Goal: Navigation & Orientation: Find specific page/section

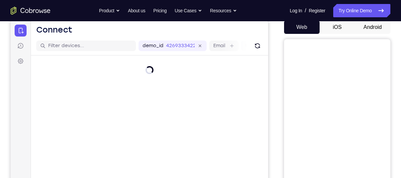
scroll to position [66, 0]
click at [371, 30] on button "Android" at bounding box center [373, 26] width 36 height 13
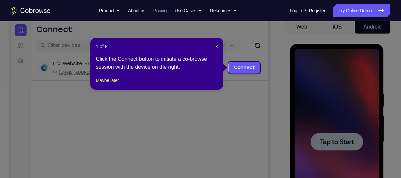
scroll to position [0, 0]
click at [217, 47] on span "×" at bounding box center [216, 46] width 3 height 5
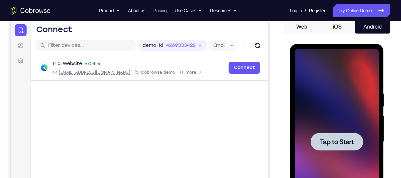
click at [323, 105] on div at bounding box center [337, 142] width 84 height 186
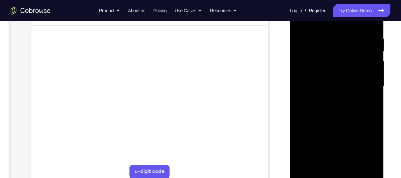
scroll to position [123, 0]
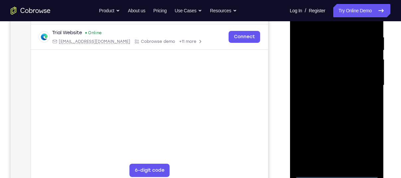
click at [335, 172] on div at bounding box center [337, 85] width 84 height 186
click at [366, 141] on div at bounding box center [337, 85] width 84 height 186
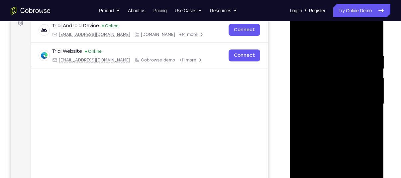
scroll to position [103, 0]
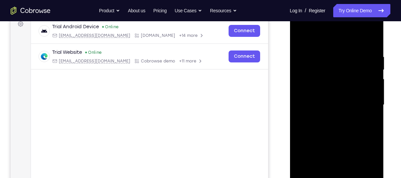
click at [309, 40] on div at bounding box center [337, 105] width 84 height 186
click at [365, 103] on div at bounding box center [337, 105] width 84 height 186
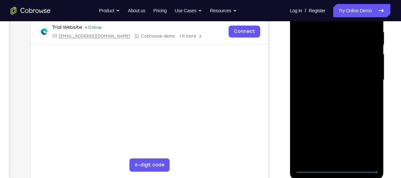
scroll to position [140, 0]
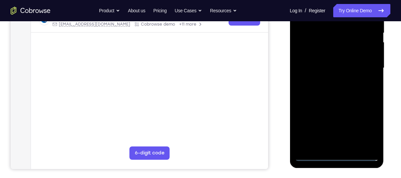
click at [328, 146] on div at bounding box center [337, 68] width 84 height 186
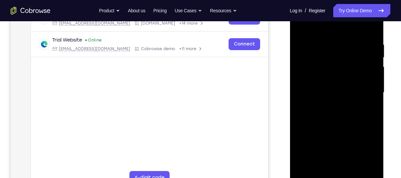
click at [339, 86] on div at bounding box center [337, 93] width 84 height 186
click at [337, 77] on div at bounding box center [337, 93] width 84 height 186
click at [342, 93] on div at bounding box center [337, 93] width 84 height 186
click at [342, 114] on div at bounding box center [337, 93] width 84 height 186
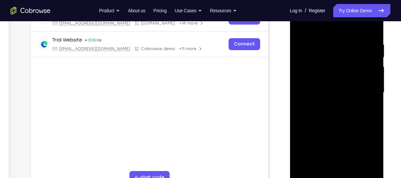
click at [369, 35] on div at bounding box center [337, 93] width 84 height 186
click at [353, 170] on div at bounding box center [337, 93] width 84 height 186
click at [344, 128] on div at bounding box center [337, 93] width 84 height 186
click at [303, 25] on div at bounding box center [337, 93] width 84 height 186
click at [330, 45] on div at bounding box center [337, 93] width 84 height 186
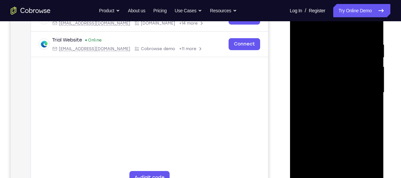
click at [341, 59] on div at bounding box center [337, 93] width 84 height 186
click at [349, 73] on div at bounding box center [337, 93] width 84 height 186
click at [364, 72] on div at bounding box center [337, 93] width 84 height 186
click at [360, 169] on div at bounding box center [337, 93] width 84 height 186
click at [367, 95] on div at bounding box center [337, 93] width 84 height 186
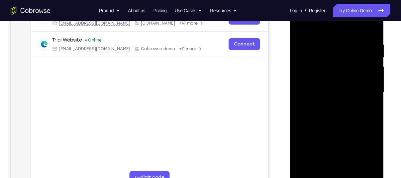
click at [364, 98] on div at bounding box center [337, 93] width 84 height 186
click at [368, 91] on div at bounding box center [337, 93] width 84 height 186
click at [362, 94] on div at bounding box center [337, 93] width 84 height 186
click at [375, 94] on div at bounding box center [337, 93] width 84 height 186
click at [363, 91] on div at bounding box center [337, 93] width 84 height 186
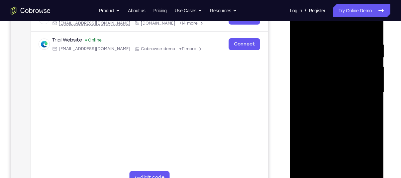
click at [367, 87] on div at bounding box center [337, 93] width 84 height 186
click at [372, 86] on div at bounding box center [337, 93] width 84 height 186
click at [374, 64] on div at bounding box center [337, 93] width 84 height 186
click at [362, 78] on div at bounding box center [337, 93] width 84 height 186
click at [363, 79] on div at bounding box center [337, 93] width 84 height 186
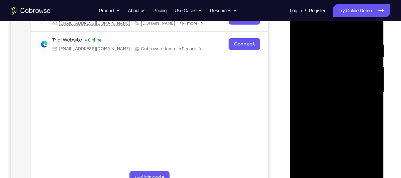
click at [322, 79] on div at bounding box center [337, 93] width 84 height 186
click at [312, 86] on div at bounding box center [337, 93] width 84 height 186
click at [310, 95] on div at bounding box center [337, 93] width 84 height 186
click at [362, 96] on div at bounding box center [337, 93] width 84 height 186
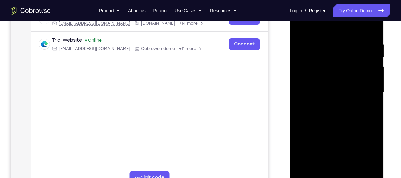
click at [363, 96] on div at bounding box center [337, 93] width 84 height 186
click at [364, 97] on div at bounding box center [337, 93] width 84 height 186
click at [365, 95] on div at bounding box center [337, 93] width 84 height 186
click at [365, 96] on div at bounding box center [337, 93] width 84 height 186
click at [362, 98] on div at bounding box center [337, 93] width 84 height 186
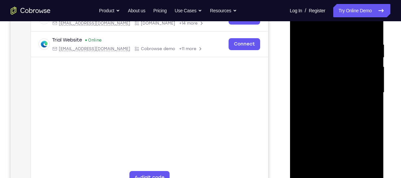
scroll to position [128, 0]
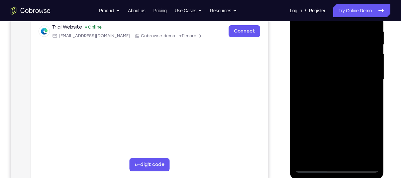
click at [361, 81] on div at bounding box center [337, 80] width 84 height 186
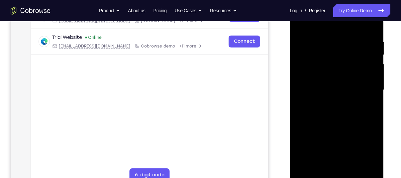
scroll to position [117, 0]
click at [361, 86] on div at bounding box center [337, 91] width 84 height 186
click at [374, 81] on div at bounding box center [337, 91] width 84 height 186
click at [370, 85] on div at bounding box center [337, 91] width 84 height 186
click at [369, 79] on div at bounding box center [337, 91] width 84 height 186
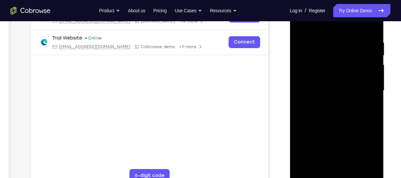
click at [369, 79] on div at bounding box center [337, 91] width 84 height 186
click at [367, 73] on div at bounding box center [337, 91] width 84 height 186
click at [364, 72] on div at bounding box center [337, 91] width 84 height 186
click at [365, 73] on div at bounding box center [337, 91] width 84 height 186
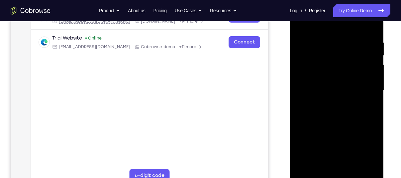
click at [365, 73] on div at bounding box center [337, 91] width 84 height 186
click at [355, 78] on div at bounding box center [337, 91] width 84 height 186
click at [360, 77] on div at bounding box center [337, 91] width 84 height 186
click at [358, 78] on div at bounding box center [337, 91] width 84 height 186
click at [358, 76] on div at bounding box center [337, 91] width 84 height 186
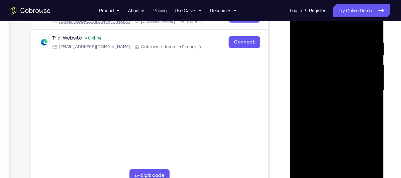
click at [367, 75] on div at bounding box center [337, 91] width 84 height 186
click at [369, 77] on div at bounding box center [337, 91] width 84 height 186
drag, startPoint x: 318, startPoint y: 80, endPoint x: 407, endPoint y: 83, distance: 88.4
click at [384, 83] on html "Online web based iOS Simulators and Android Emulators. Run iPhone, iPad, Mobile…" at bounding box center [337, 92] width 95 height 199
click at [371, 71] on div at bounding box center [337, 91] width 84 height 186
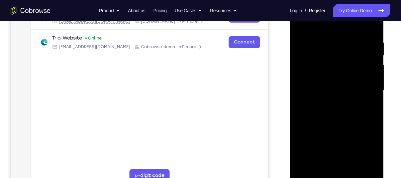
click at [360, 82] on div at bounding box center [337, 91] width 84 height 186
click at [360, 81] on div at bounding box center [337, 91] width 84 height 186
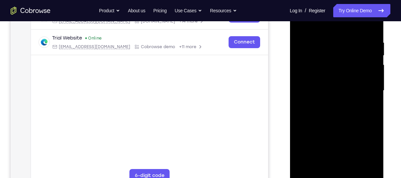
click at [360, 81] on div at bounding box center [337, 91] width 84 height 186
click at [366, 82] on div at bounding box center [337, 91] width 84 height 186
drag, startPoint x: 313, startPoint y: 91, endPoint x: 396, endPoint y: 91, distance: 83.0
click at [384, 91] on html "Online web based iOS Simulators and Android Emulators. Run iPhone, iPad, Mobile…" at bounding box center [337, 92] width 95 height 199
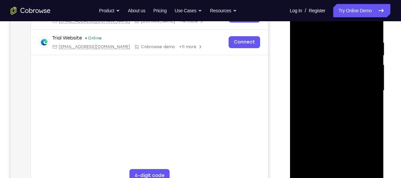
click at [359, 86] on div at bounding box center [337, 91] width 84 height 186
click at [351, 88] on div at bounding box center [337, 91] width 84 height 186
click at [363, 87] on div at bounding box center [337, 91] width 84 height 186
drag, startPoint x: 324, startPoint y: 87, endPoint x: 407, endPoint y: 91, distance: 83.1
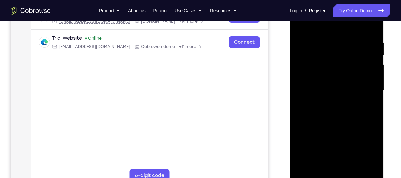
click at [384, 91] on html "Online web based iOS Simulators and Android Emulators. Run iPhone, iPad, Mobile…" at bounding box center [337, 92] width 95 height 199
drag, startPoint x: 328, startPoint y: 90, endPoint x: 407, endPoint y: 105, distance: 79.8
click at [384, 105] on html "Online web based iOS Simulators and Android Emulators. Run iPhone, iPad, Mobile…" at bounding box center [337, 92] width 95 height 199
drag, startPoint x: 301, startPoint y: 97, endPoint x: 383, endPoint y: 91, distance: 82.2
click at [383, 91] on div at bounding box center [337, 92] width 94 height 198
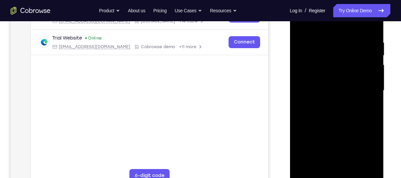
click at [350, 109] on div at bounding box center [337, 91] width 84 height 186
click at [365, 100] on div at bounding box center [337, 91] width 84 height 186
click at [368, 100] on div at bounding box center [337, 91] width 84 height 186
click at [371, 100] on div at bounding box center [337, 91] width 84 height 186
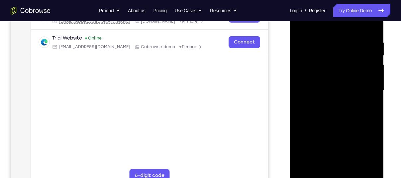
drag, startPoint x: 369, startPoint y: 100, endPoint x: 244, endPoint y: 111, distance: 125.7
click at [290, 111] on html "Online web based iOS Simulators and Android Emulators. Run iPhone, iPad, Mobile…" at bounding box center [337, 92] width 95 height 199
click at [362, 100] on div at bounding box center [337, 91] width 84 height 186
click at [365, 98] on div at bounding box center [337, 91] width 84 height 186
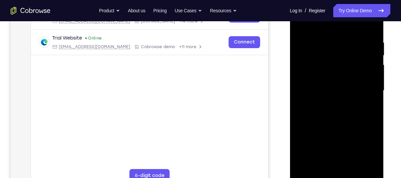
click at [365, 98] on div at bounding box center [337, 91] width 84 height 186
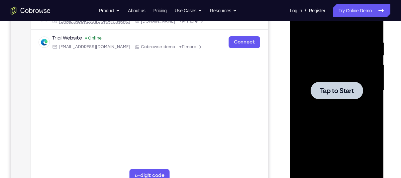
click at [339, 99] on div at bounding box center [336, 91] width 52 height 18
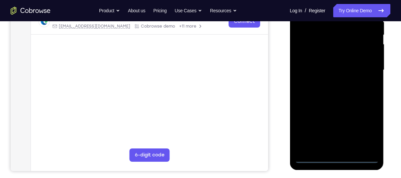
scroll to position [141, 0]
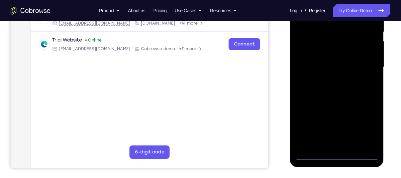
click at [333, 154] on div at bounding box center [337, 67] width 84 height 186
click at [361, 126] on div at bounding box center [337, 67] width 84 height 186
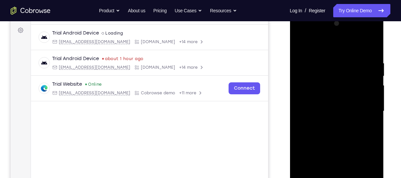
scroll to position [96, 0]
click at [317, 44] on div at bounding box center [337, 112] width 84 height 186
click at [364, 110] on div at bounding box center [337, 112] width 84 height 186
click at [333, 127] on div at bounding box center [337, 112] width 84 height 186
click at [329, 124] on div at bounding box center [337, 112] width 84 height 186
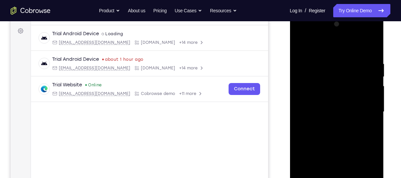
click at [340, 105] on div at bounding box center [337, 112] width 84 height 186
click at [328, 99] on div at bounding box center [337, 112] width 84 height 186
click at [336, 112] on div at bounding box center [337, 112] width 84 height 186
click at [353, 135] on div at bounding box center [337, 112] width 84 height 186
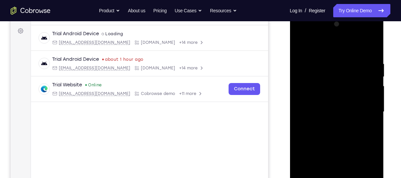
scroll to position [110, 0]
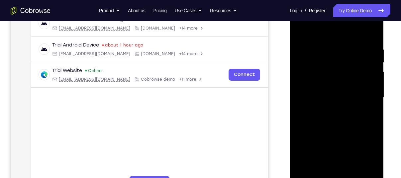
click at [342, 119] on div at bounding box center [337, 98] width 84 height 186
click at [342, 115] on div at bounding box center [337, 98] width 84 height 186
drag, startPoint x: 353, startPoint y: 52, endPoint x: 336, endPoint y: 195, distance: 144.0
click at [336, 178] on div at bounding box center [337, 99] width 94 height 198
click at [322, 45] on div at bounding box center [337, 98] width 84 height 186
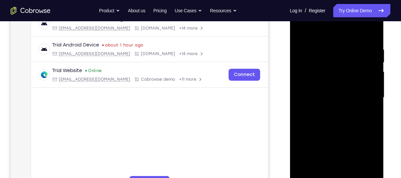
click at [372, 38] on div at bounding box center [337, 98] width 84 height 186
click at [331, 41] on div at bounding box center [337, 98] width 84 height 186
click at [365, 71] on div at bounding box center [337, 98] width 84 height 186
click at [369, 65] on div at bounding box center [337, 98] width 84 height 186
click at [371, 34] on div at bounding box center [337, 98] width 84 height 186
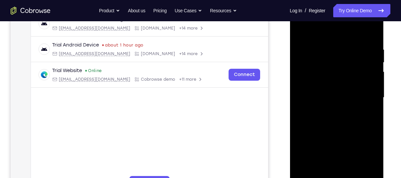
drag, startPoint x: 347, startPoint y: 116, endPoint x: 349, endPoint y: 58, distance: 57.8
drag, startPoint x: 349, startPoint y: 58, endPoint x: 361, endPoint y: 68, distance: 15.6
click at [361, 68] on div at bounding box center [337, 98] width 84 height 186
drag, startPoint x: 330, startPoint y: 125, endPoint x: 350, endPoint y: 65, distance: 63.2
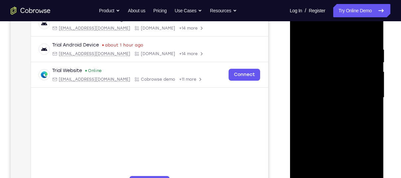
click at [350, 65] on div at bounding box center [337, 98] width 84 height 186
drag, startPoint x: 344, startPoint y: 131, endPoint x: 348, endPoint y: 84, distance: 47.6
click at [348, 84] on div at bounding box center [337, 98] width 84 height 186
click at [336, 79] on div at bounding box center [337, 98] width 84 height 186
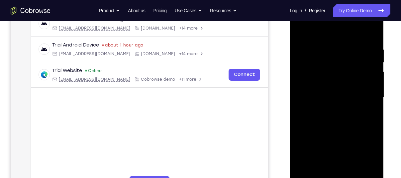
drag, startPoint x: 329, startPoint y: 137, endPoint x: 371, endPoint y: 55, distance: 92.7
click at [371, 55] on div at bounding box center [337, 98] width 84 height 186
drag, startPoint x: 330, startPoint y: 131, endPoint x: 355, endPoint y: 60, distance: 74.8
click at [355, 60] on div at bounding box center [337, 98] width 84 height 186
click at [373, 73] on div at bounding box center [337, 98] width 84 height 186
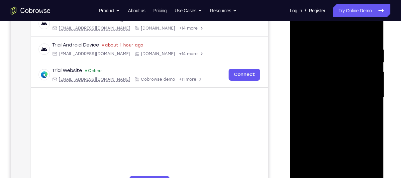
click at [346, 89] on div at bounding box center [337, 98] width 84 height 186
drag, startPoint x: 340, startPoint y: 138, endPoint x: 356, endPoint y: 50, distance: 89.4
click at [356, 50] on div at bounding box center [337, 98] width 84 height 186
drag, startPoint x: 343, startPoint y: 129, endPoint x: 353, endPoint y: 66, distance: 63.2
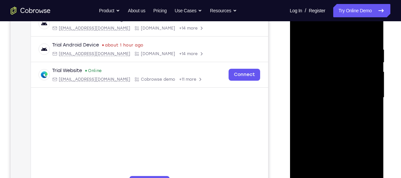
click at [353, 66] on div at bounding box center [337, 98] width 84 height 186
click at [346, 80] on div at bounding box center [337, 98] width 84 height 186
drag, startPoint x: 352, startPoint y: 143, endPoint x: 356, endPoint y: 44, distance: 99.4
click at [356, 44] on div at bounding box center [337, 98] width 84 height 186
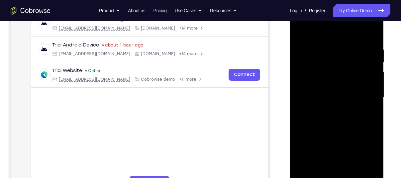
drag, startPoint x: 337, startPoint y: 129, endPoint x: 360, endPoint y: 53, distance: 79.0
click at [360, 53] on div at bounding box center [337, 98] width 84 height 186
drag, startPoint x: 357, startPoint y: 122, endPoint x: 368, endPoint y: 30, distance: 92.4
click at [368, 30] on div at bounding box center [337, 98] width 84 height 186
drag, startPoint x: 348, startPoint y: 129, endPoint x: 364, endPoint y: 34, distance: 96.4
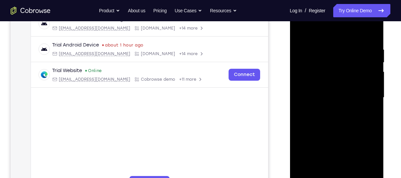
click at [364, 34] on div at bounding box center [337, 98] width 84 height 186
drag, startPoint x: 338, startPoint y: 123, endPoint x: 352, endPoint y: 48, distance: 75.7
click at [352, 48] on div at bounding box center [337, 98] width 84 height 186
click at [306, 175] on div at bounding box center [337, 98] width 84 height 186
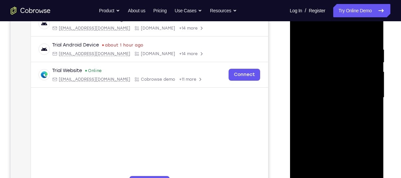
click at [351, 172] on div at bounding box center [337, 98] width 84 height 186
click at [336, 136] on div at bounding box center [337, 98] width 84 height 186
click at [339, 39] on div at bounding box center [337, 98] width 84 height 186
click at [301, 39] on div at bounding box center [337, 98] width 84 height 186
click at [302, 31] on div at bounding box center [337, 98] width 84 height 186
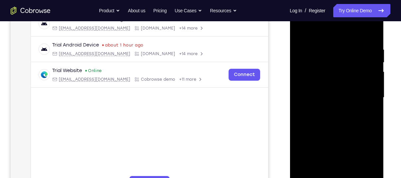
click at [348, 54] on div at bounding box center [337, 98] width 84 height 186
click at [371, 33] on div at bounding box center [337, 98] width 84 height 186
click at [372, 43] on div at bounding box center [337, 98] width 84 height 186
click at [365, 73] on div at bounding box center [337, 98] width 84 height 186
click at [370, 72] on div at bounding box center [337, 98] width 84 height 186
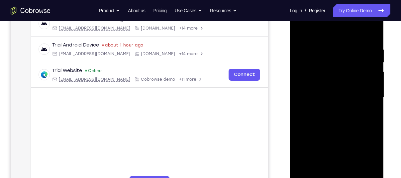
click at [370, 72] on div at bounding box center [337, 98] width 84 height 186
click at [374, 73] on div at bounding box center [337, 98] width 84 height 186
click at [370, 82] on div at bounding box center [337, 98] width 84 height 186
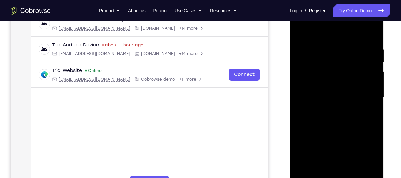
click at [370, 82] on div at bounding box center [337, 98] width 84 height 186
click at [371, 82] on div at bounding box center [337, 98] width 84 height 186
click at [368, 89] on div at bounding box center [337, 98] width 84 height 186
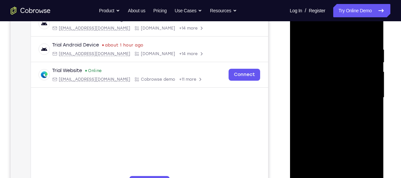
click at [300, 100] on div at bounding box center [337, 98] width 84 height 186
click at [365, 102] on div at bounding box center [337, 98] width 84 height 186
click at [361, 100] on div at bounding box center [337, 98] width 84 height 186
click at [366, 95] on div at bounding box center [337, 98] width 84 height 186
click at [370, 100] on div at bounding box center [337, 98] width 84 height 186
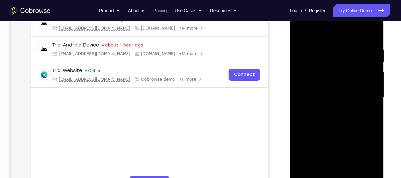
click at [370, 100] on div at bounding box center [337, 98] width 84 height 186
click at [370, 95] on div at bounding box center [337, 98] width 84 height 186
click at [367, 95] on div at bounding box center [337, 98] width 84 height 186
click at [362, 109] on div at bounding box center [337, 98] width 84 height 186
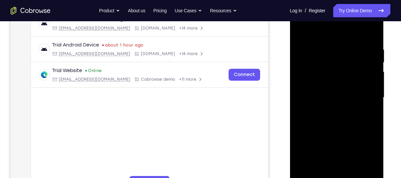
click at [368, 115] on div at bounding box center [337, 98] width 84 height 186
click at [370, 107] on div at bounding box center [337, 98] width 84 height 186
click at [371, 104] on div at bounding box center [337, 98] width 84 height 186
drag, startPoint x: 371, startPoint y: 104, endPoint x: 287, endPoint y: 100, distance: 83.4
click at [290, 100] on html "Online web based iOS Simulators and Android Emulators. Run iPhone, iPad, Mobile…" at bounding box center [337, 99] width 95 height 199
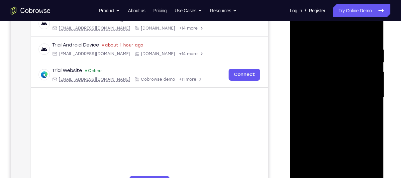
click at [359, 103] on div at bounding box center [337, 98] width 84 height 186
click at [363, 105] on div at bounding box center [337, 98] width 84 height 186
click at [367, 91] on div at bounding box center [337, 98] width 84 height 186
click at [372, 85] on div at bounding box center [337, 98] width 84 height 186
click at [368, 82] on div at bounding box center [337, 98] width 84 height 186
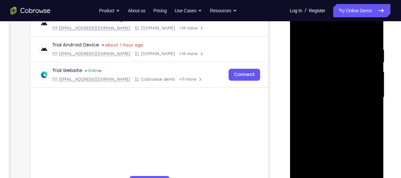
click at [368, 82] on div at bounding box center [337, 98] width 84 height 186
click at [372, 82] on div at bounding box center [337, 98] width 84 height 186
click at [372, 81] on div at bounding box center [337, 98] width 84 height 186
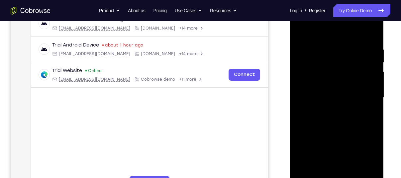
click at [361, 89] on div at bounding box center [337, 98] width 84 height 186
click at [366, 90] on div at bounding box center [337, 98] width 84 height 186
click at [369, 90] on div at bounding box center [337, 98] width 84 height 186
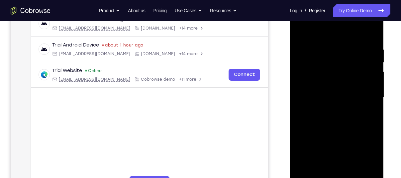
click at [374, 90] on div at bounding box center [337, 98] width 84 height 186
click at [372, 89] on div at bounding box center [337, 98] width 84 height 186
click at [371, 88] on div at bounding box center [337, 98] width 84 height 186
click at [370, 86] on div at bounding box center [337, 98] width 84 height 186
click at [371, 87] on div at bounding box center [337, 98] width 84 height 186
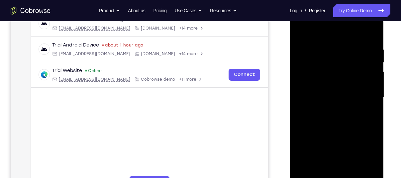
click at [371, 87] on div at bounding box center [337, 98] width 84 height 186
click at [371, 77] on div at bounding box center [337, 98] width 84 height 186
click at [374, 61] on div at bounding box center [337, 98] width 84 height 186
click at [371, 34] on div at bounding box center [337, 98] width 84 height 186
click at [352, 176] on div at bounding box center [337, 98] width 84 height 186
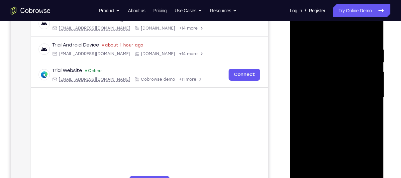
drag, startPoint x: 348, startPoint y: 114, endPoint x: 351, endPoint y: 195, distance: 81.4
click at [351, 178] on div at bounding box center [337, 99] width 94 height 198
drag, startPoint x: 341, startPoint y: 107, endPoint x: 337, endPoint y: 195, distance: 88.4
click at [337, 178] on div at bounding box center [337, 99] width 94 height 198
drag, startPoint x: 342, startPoint y: 96, endPoint x: 338, endPoint y: 185, distance: 88.7
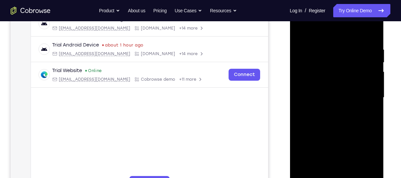
click at [338, 178] on div at bounding box center [337, 98] width 84 height 186
click at [341, 132] on div at bounding box center [337, 98] width 84 height 186
click at [311, 33] on div at bounding box center [337, 98] width 84 height 186
click at [301, 32] on div at bounding box center [337, 98] width 84 height 186
click at [304, 33] on div at bounding box center [337, 98] width 84 height 186
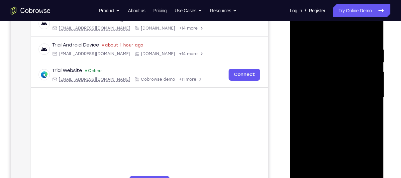
click at [303, 30] on div at bounding box center [337, 98] width 84 height 186
click at [375, 30] on div at bounding box center [337, 98] width 84 height 186
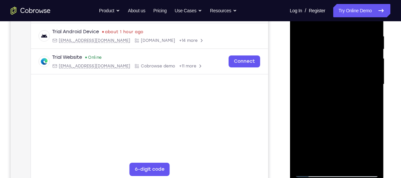
scroll to position [124, 0]
click at [307, 163] on div at bounding box center [337, 84] width 84 height 186
click at [322, 159] on div at bounding box center [337, 84] width 84 height 186
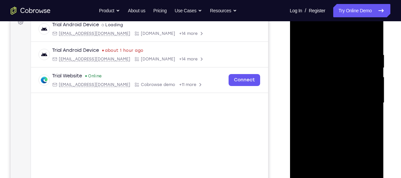
scroll to position [106, 0]
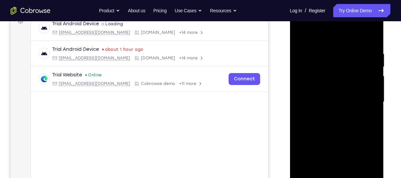
click at [354, 35] on div at bounding box center [337, 102] width 84 height 186
click at [313, 68] on div at bounding box center [337, 102] width 84 height 186
click at [301, 68] on div at bounding box center [337, 102] width 84 height 186
click at [320, 64] on div at bounding box center [337, 102] width 84 height 186
click at [300, 35] on div at bounding box center [337, 102] width 84 height 186
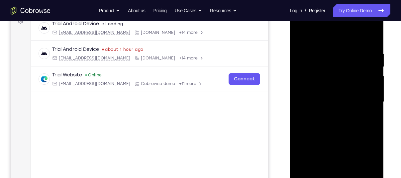
scroll to position [124, 0]
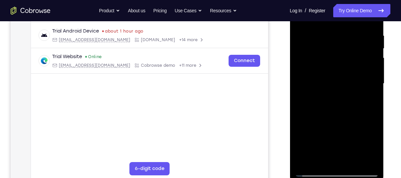
click at [312, 171] on div at bounding box center [337, 84] width 84 height 186
click at [307, 162] on div at bounding box center [337, 84] width 84 height 186
drag, startPoint x: 341, startPoint y: 36, endPoint x: 350, endPoint y: 117, distance: 80.9
click at [350, 117] on div at bounding box center [337, 84] width 84 height 186
click at [326, 37] on div at bounding box center [337, 84] width 84 height 186
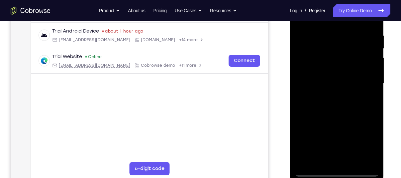
click at [362, 74] on div at bounding box center [337, 84] width 84 height 186
click at [370, 79] on div at bounding box center [337, 84] width 84 height 186
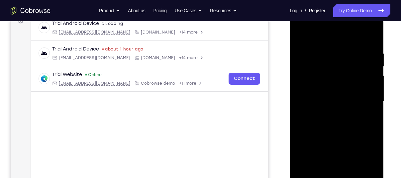
drag, startPoint x: 369, startPoint y: 96, endPoint x: 365, endPoint y: 74, distance: 21.7
click at [365, 74] on div at bounding box center [337, 102] width 84 height 186
click at [367, 78] on div at bounding box center [337, 102] width 84 height 186
click at [370, 80] on div at bounding box center [337, 102] width 84 height 186
